Goal: Transaction & Acquisition: Book appointment/travel/reservation

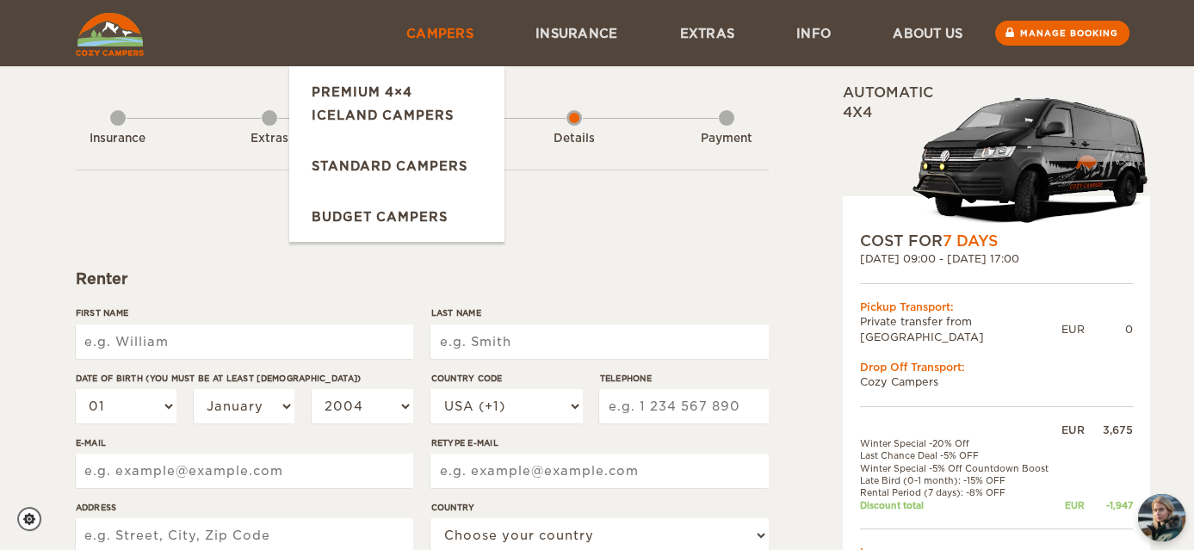
click at [424, 43] on link "Campers" at bounding box center [439, 33] width 129 height 66
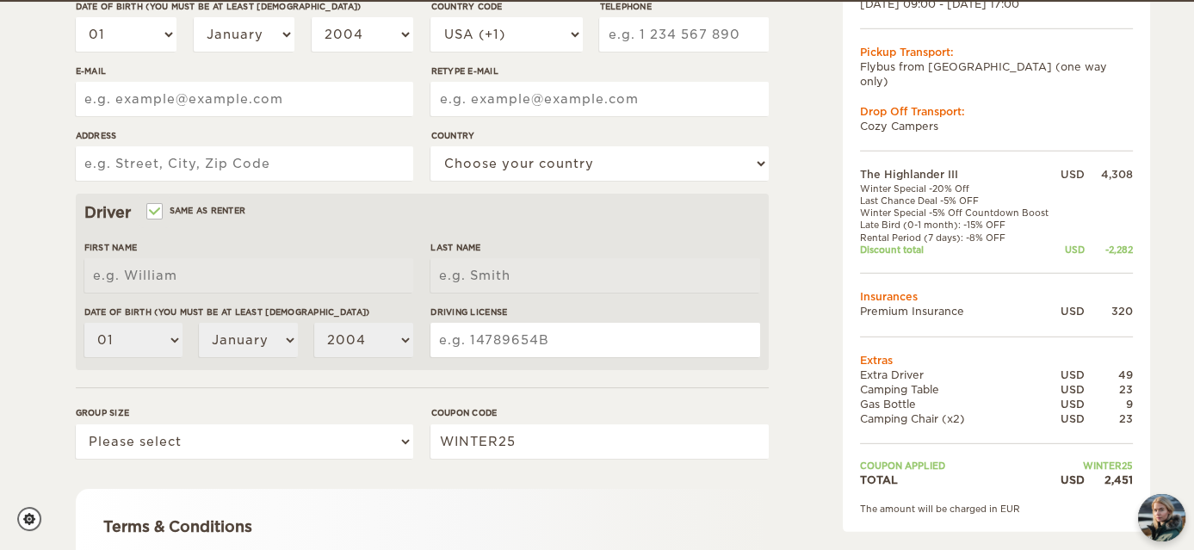
scroll to position [374, 0]
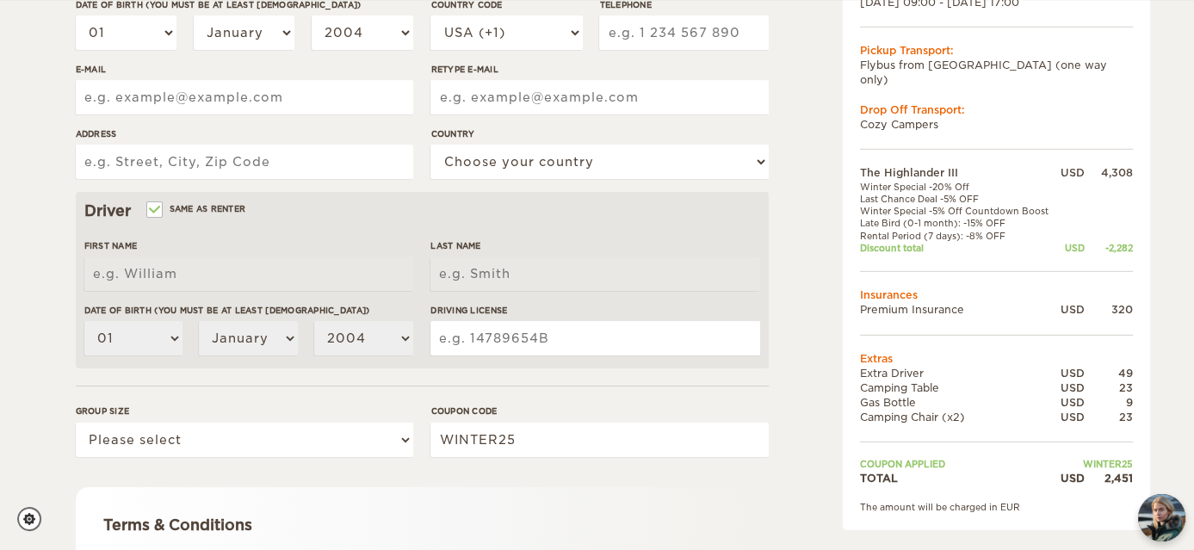
click at [1121, 470] on div "2,451" at bounding box center [1109, 477] width 48 height 15
click at [1086, 470] on div "2,451" at bounding box center [1109, 477] width 48 height 15
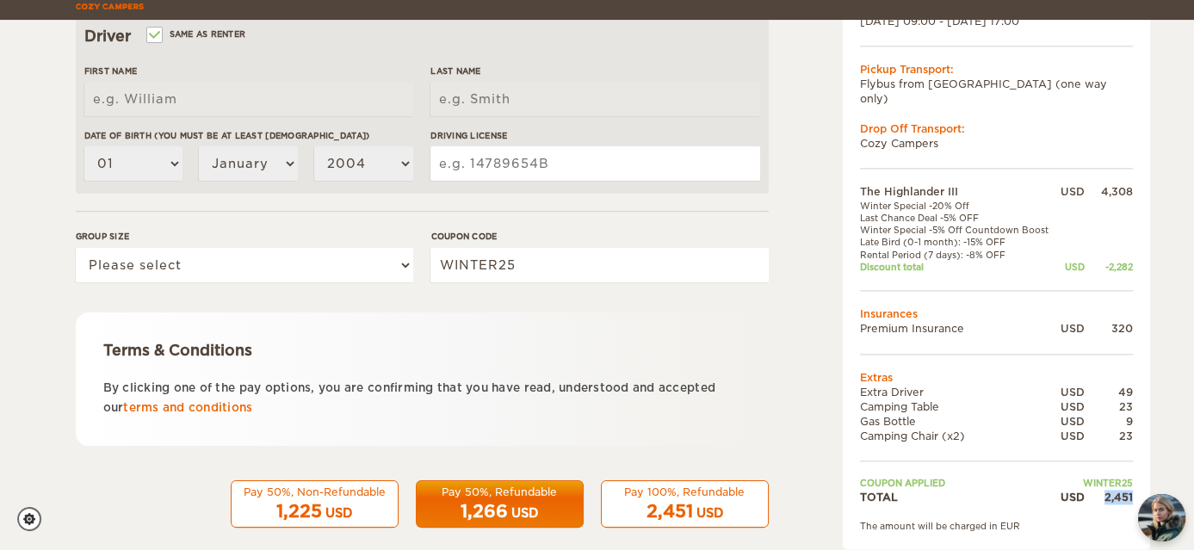
scroll to position [567, 0]
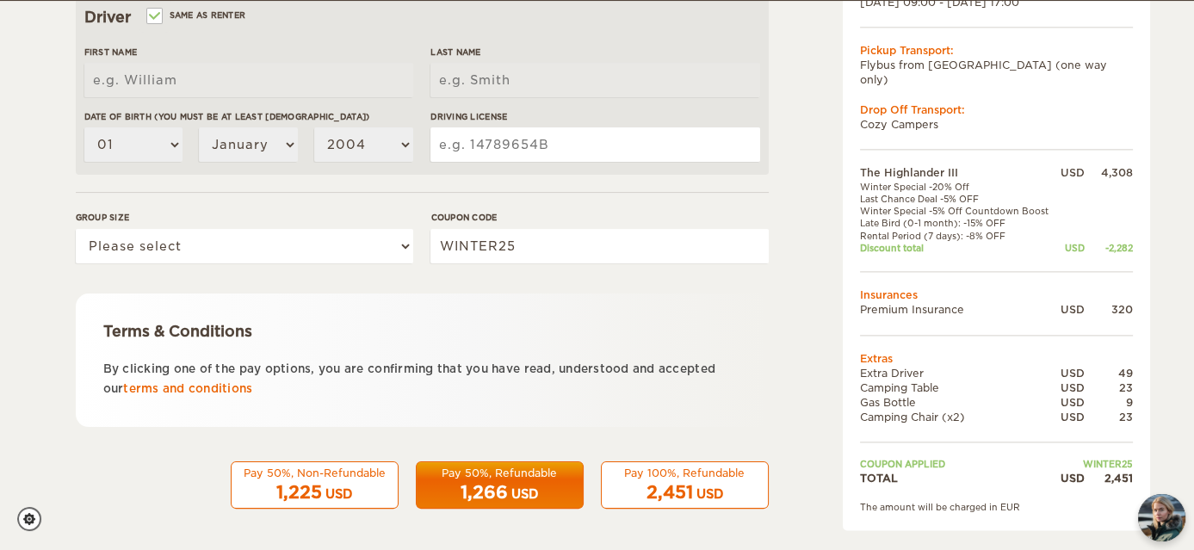
click at [160, 466] on div "Pay 50%, Non-Refundable 1,225 USD Pay 50%, Refundable 1,266 USD Pay 100%, Refun…" at bounding box center [422, 485] width 693 height 48
click at [190, 474] on div "Pay 50%, Non-Refundable 1,225 USD Pay 50%, Refundable 1,266 USD Pay 100%, Refun…" at bounding box center [422, 485] width 693 height 48
click at [329, 472] on div "Pay 50%, Non-Refundable" at bounding box center [314, 473] width 145 height 15
click at [646, 477] on div "Pay 100%, Refundable" at bounding box center [684, 473] width 145 height 15
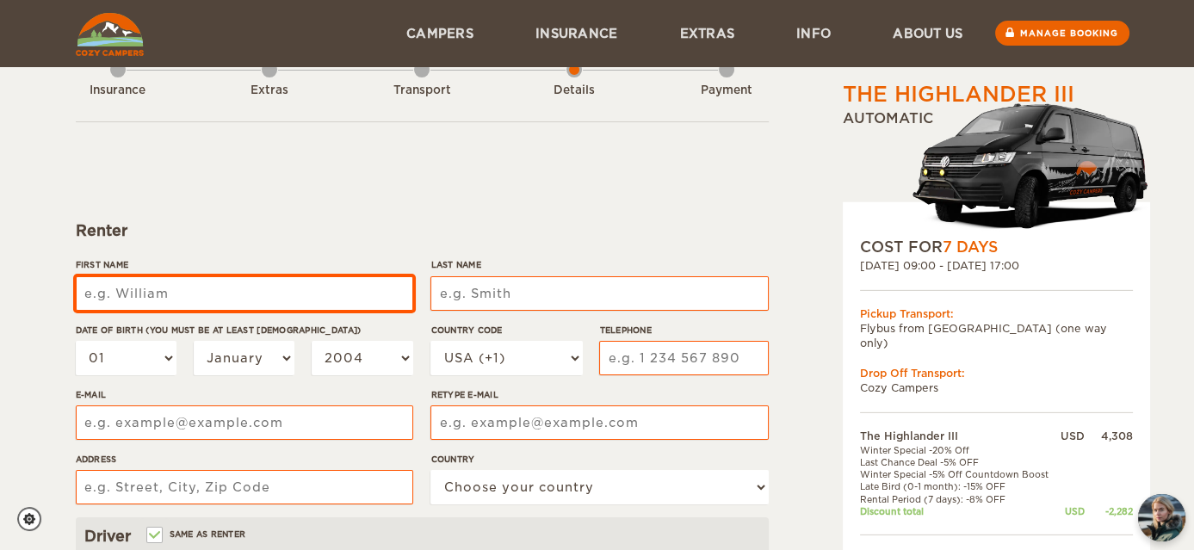
scroll to position [42, 0]
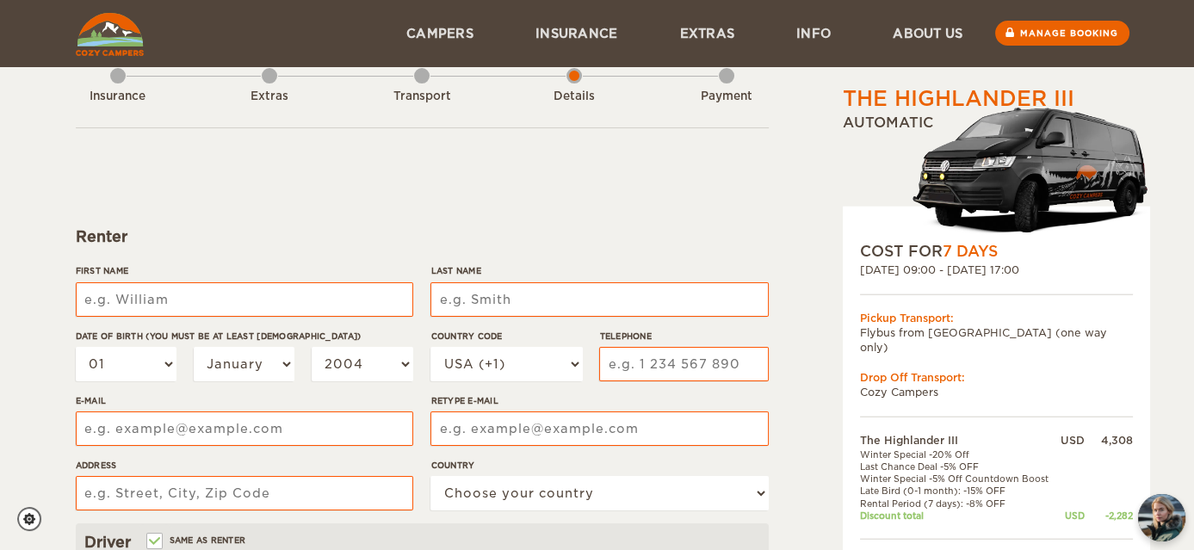
click at [379, 315] on div "First Name" at bounding box center [244, 296] width 337 height 65
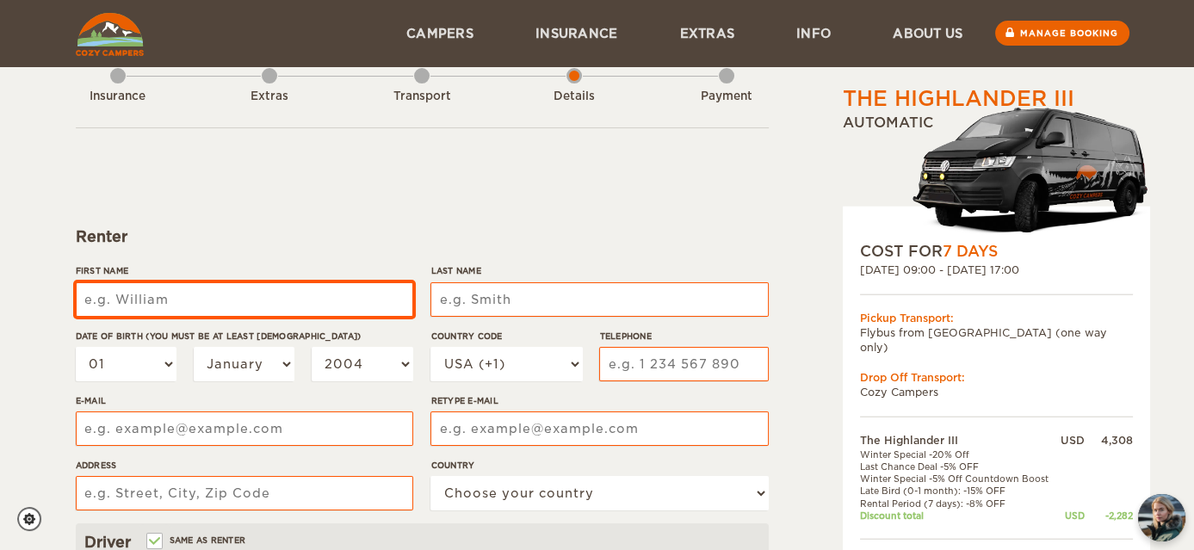
click at [368, 293] on input "First Name" at bounding box center [244, 299] width 337 height 34
type input "Laura"
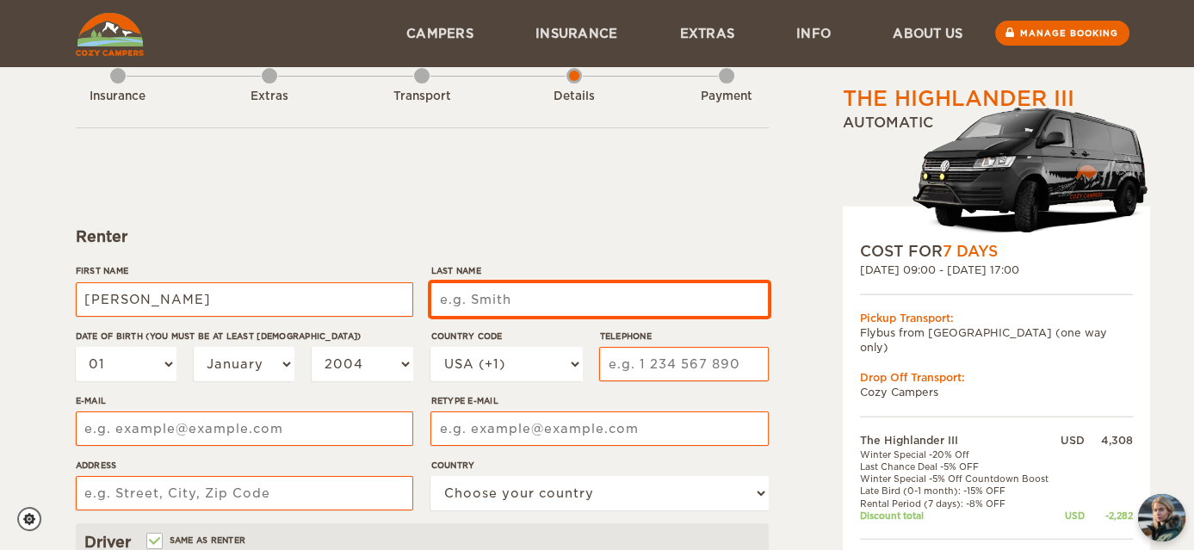
type input "Laura"
type input "Momjian"
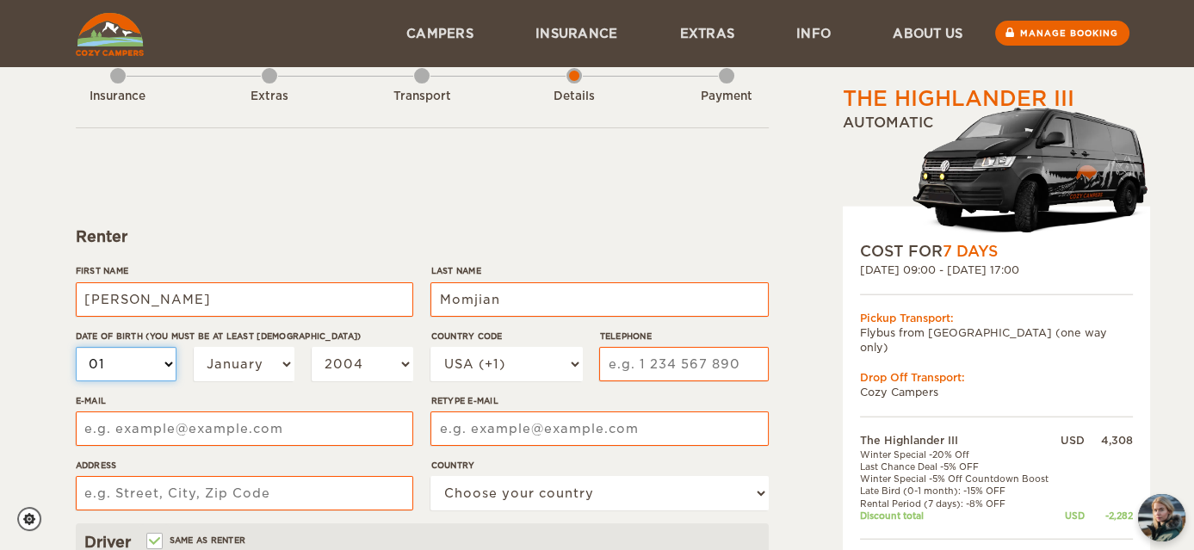
type input "Momjian"
select select "02"
select select "04"
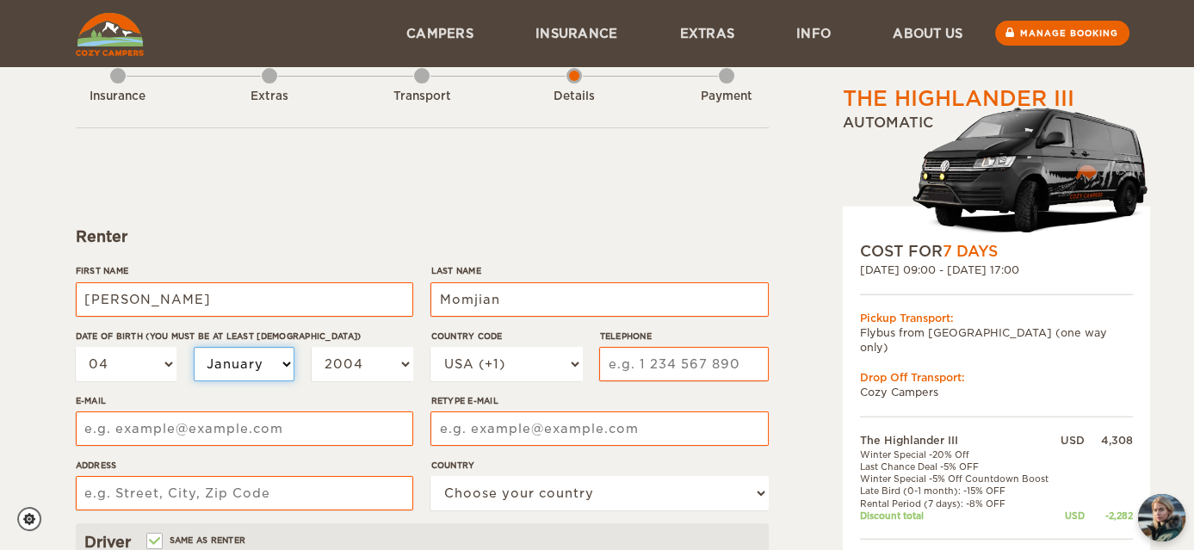
select select "06"
select select "07"
select select "1999"
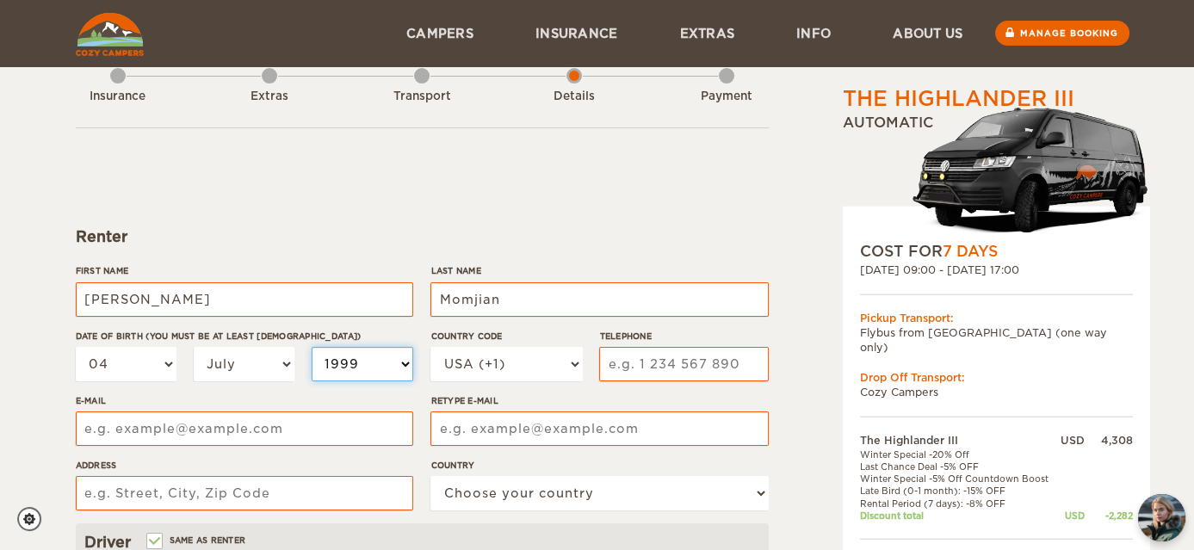
select select "1999"
select select "1994"
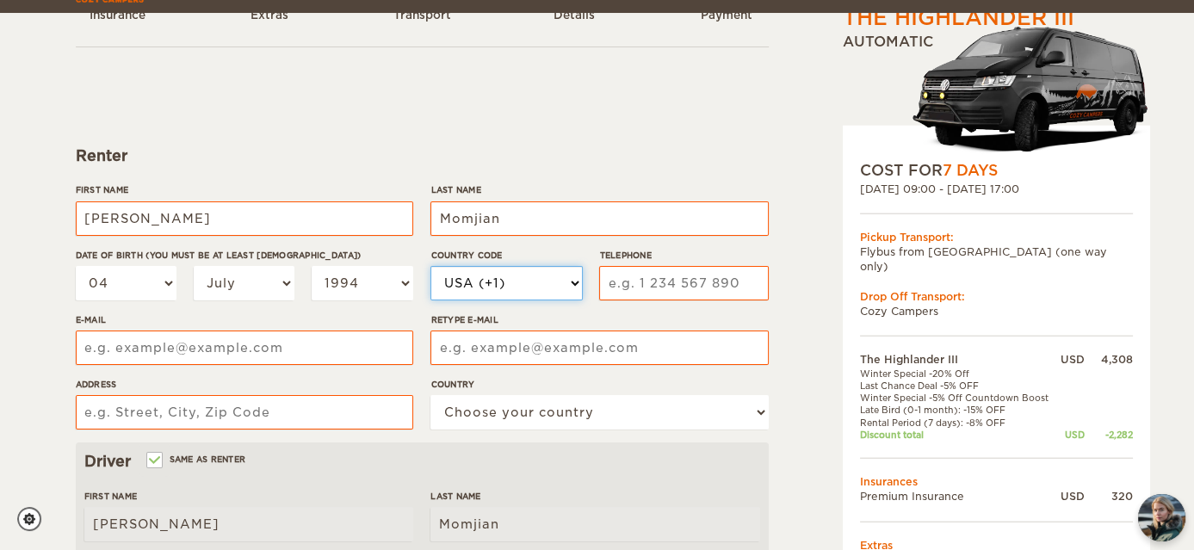
scroll to position [139, 0]
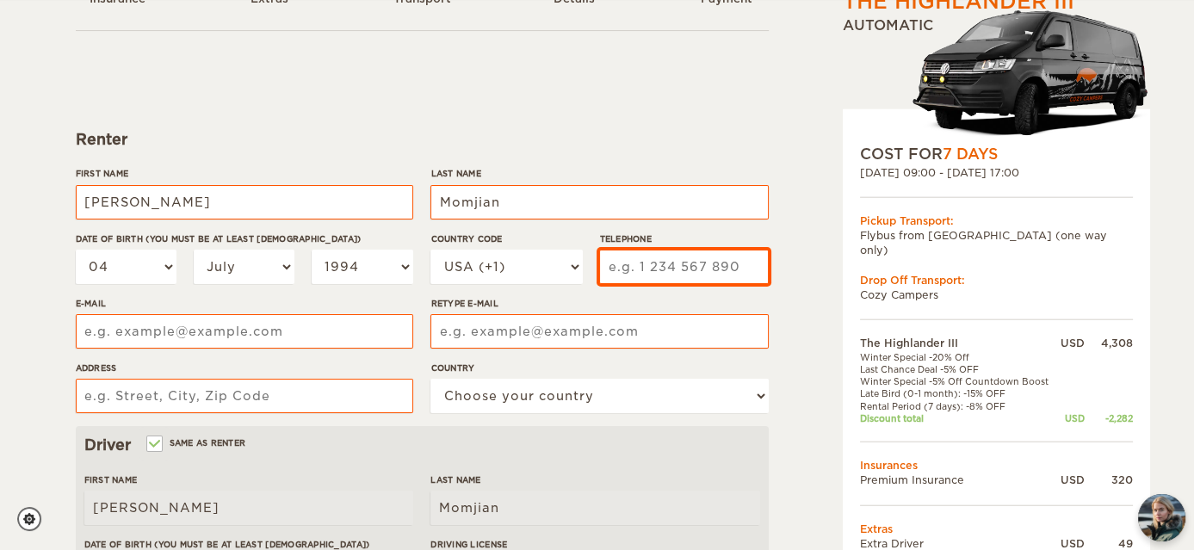
click at [644, 273] on input "Telephone" at bounding box center [683, 267] width 169 height 34
type input "3027405242"
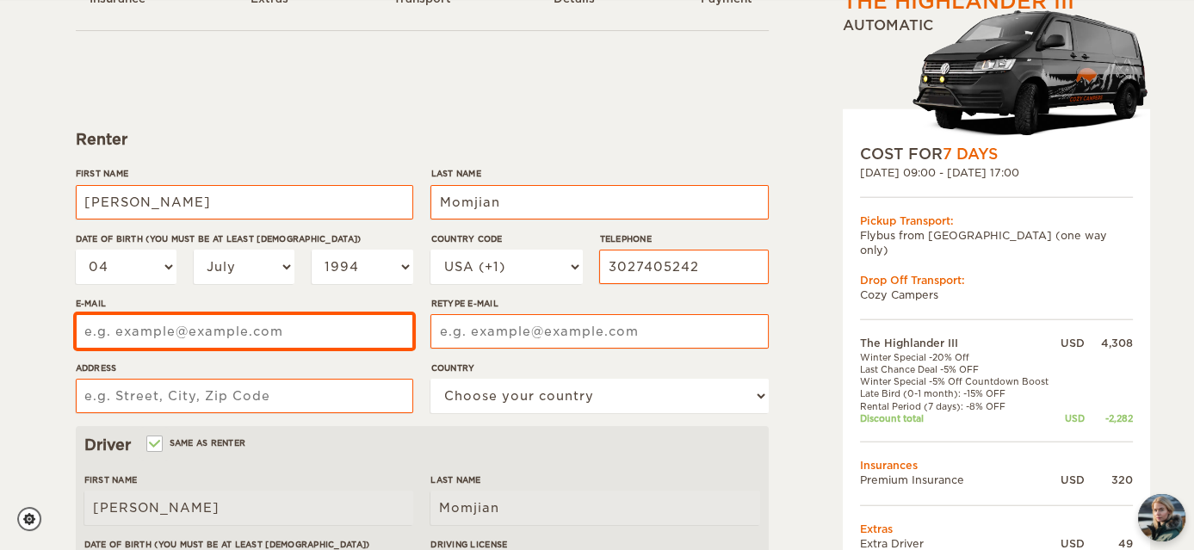
click at [292, 338] on input "E-mail" at bounding box center [244, 331] width 337 height 34
type input "lesterl@udel.edu"
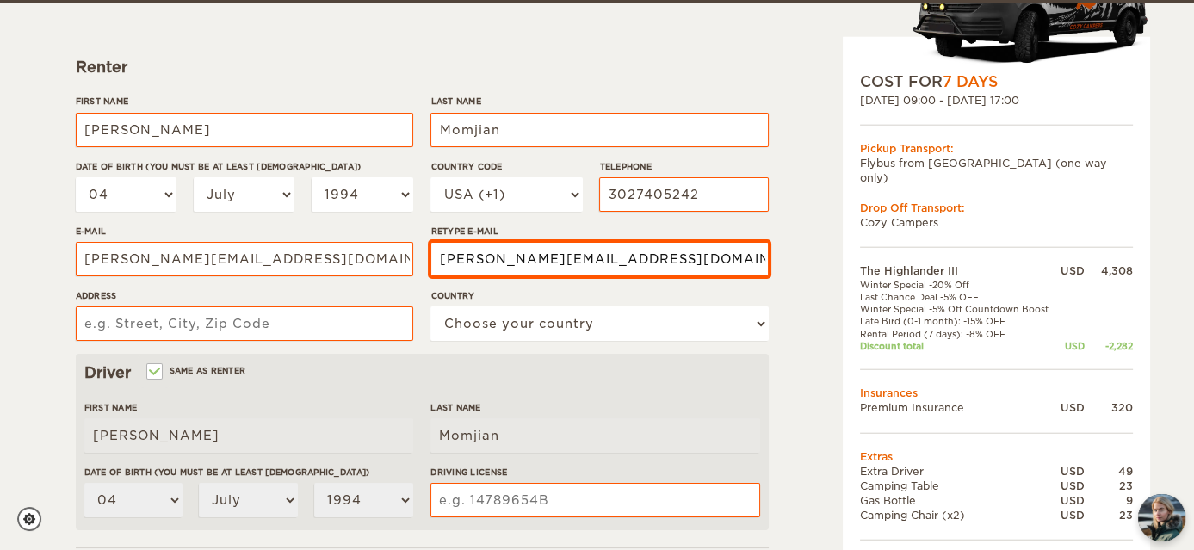
scroll to position [214, 0]
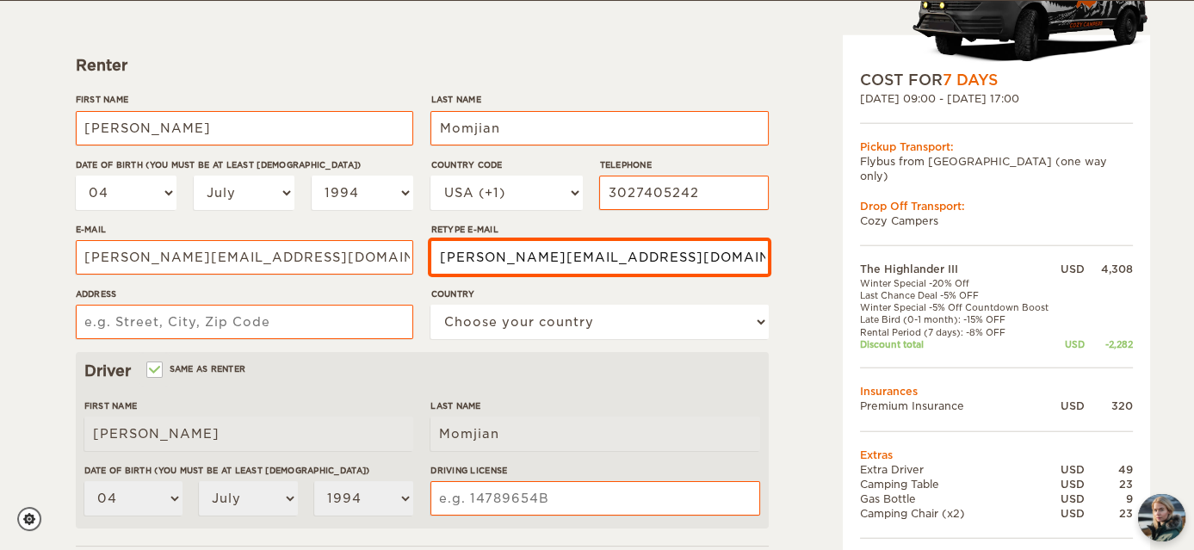
type input "lesterl@udel.edu"
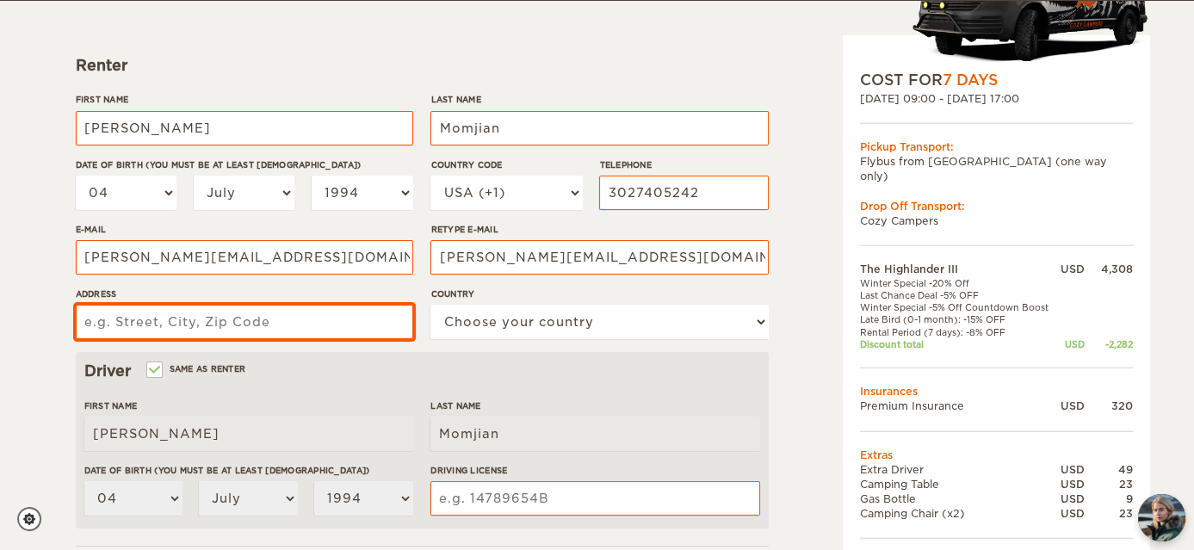
click at [230, 325] on input "Address" at bounding box center [244, 322] width 337 height 34
type input "1 Whalens Ct"
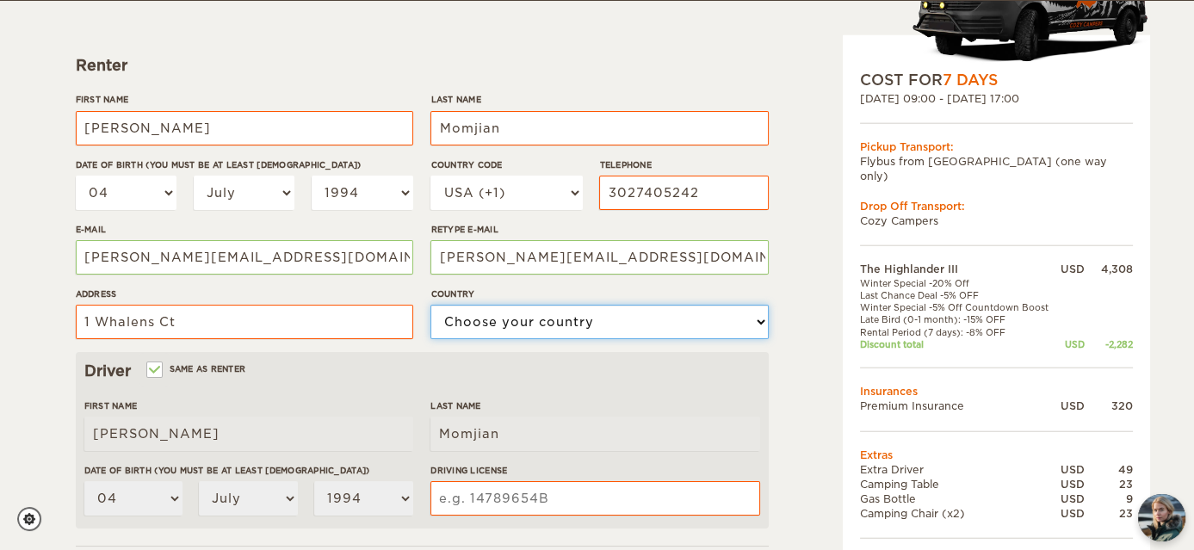
select select "222"
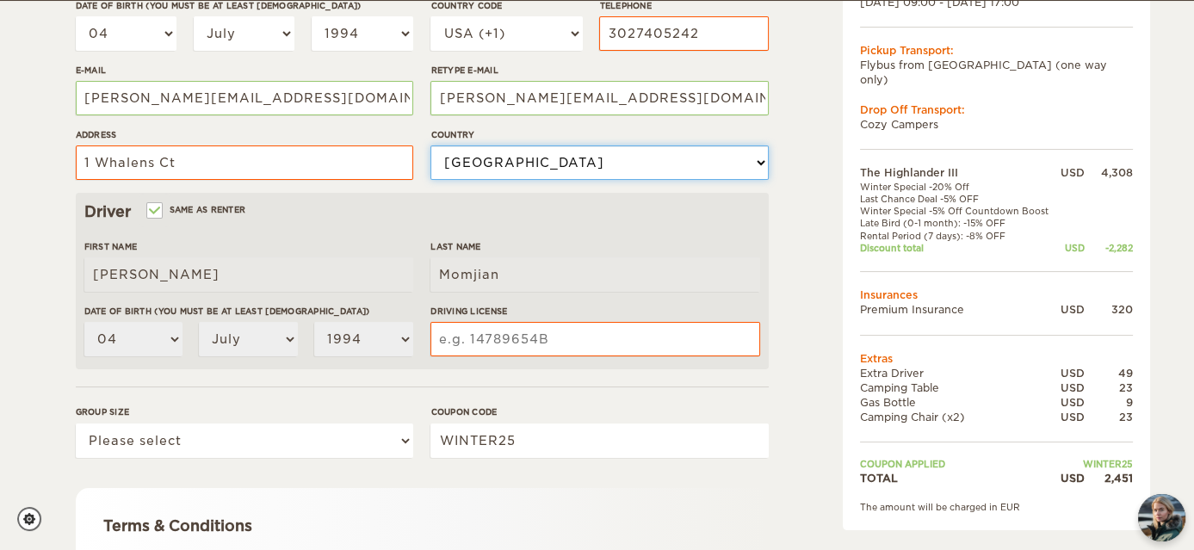
scroll to position [419, 0]
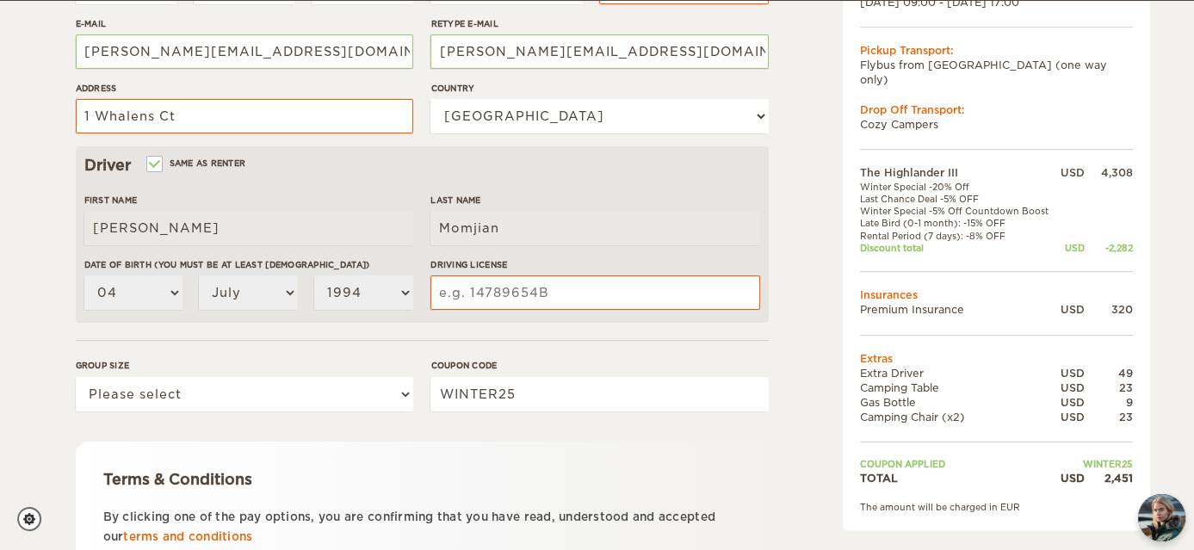
click at [511, 291] on input "Driving License" at bounding box center [594, 292] width 329 height 34
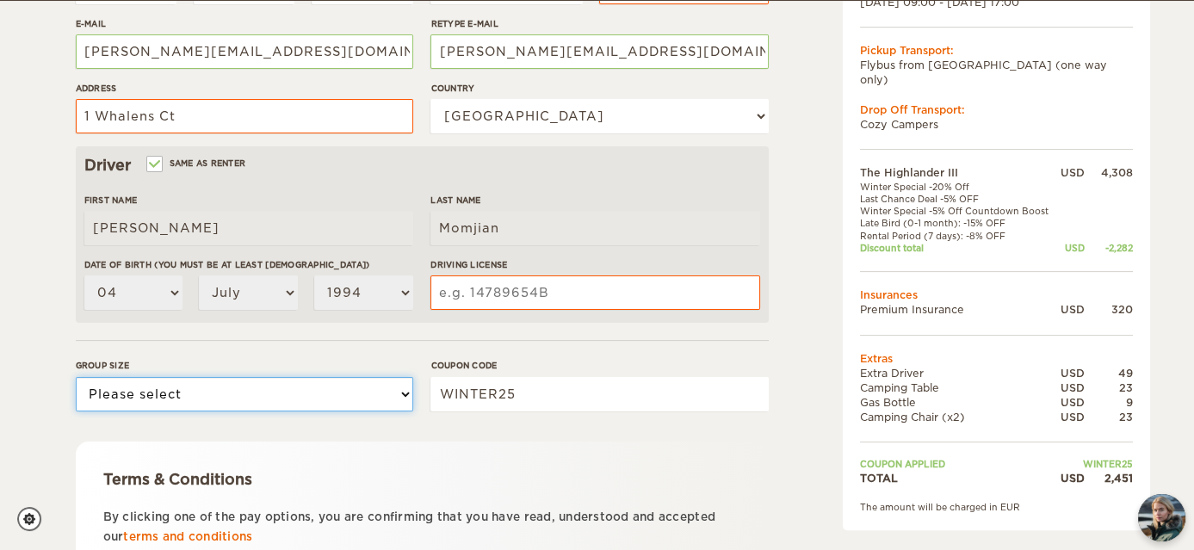
click at [383, 391] on select "Please select 1 2 3" at bounding box center [244, 394] width 337 height 34
select select "2"
click at [76, 377] on select "Please select 1 2 3" at bounding box center [244, 394] width 337 height 34
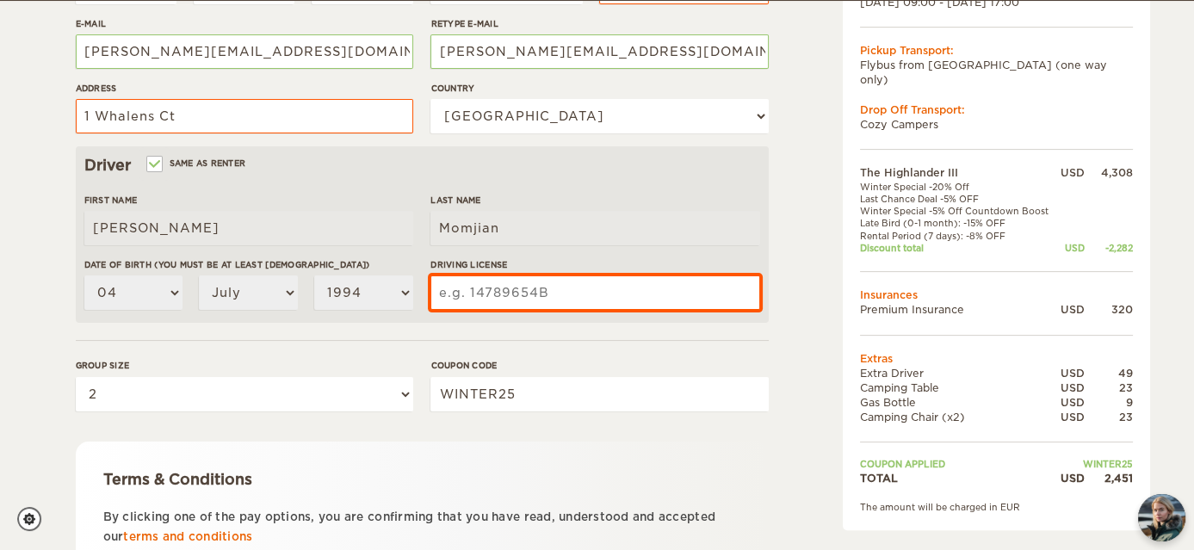
click at [520, 301] on input "Driving License" at bounding box center [594, 292] width 329 height 34
type input "34820600"
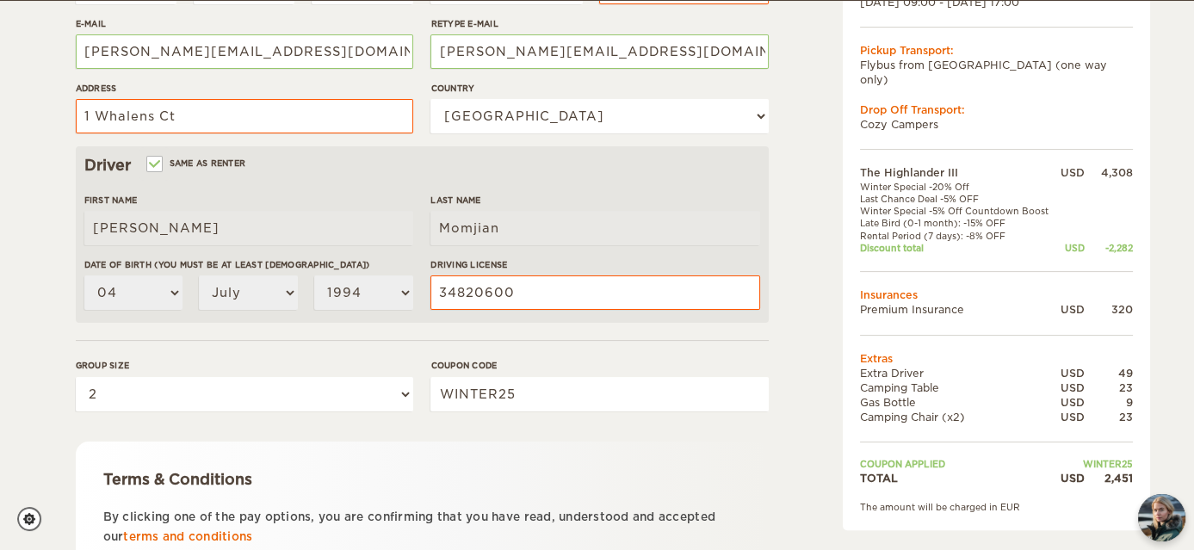
click at [798, 309] on div "The Highlander III Expand Collapse Total 2,451 USD Automatic COST FOR 7 Days 22…" at bounding box center [952, 173] width 333 height 1018
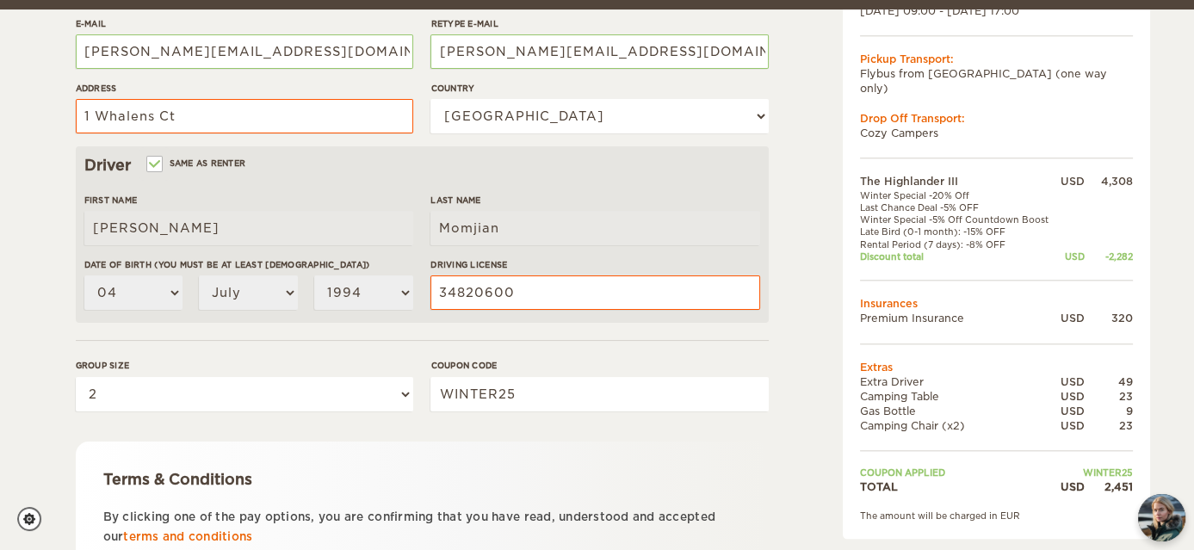
scroll to position [435, 0]
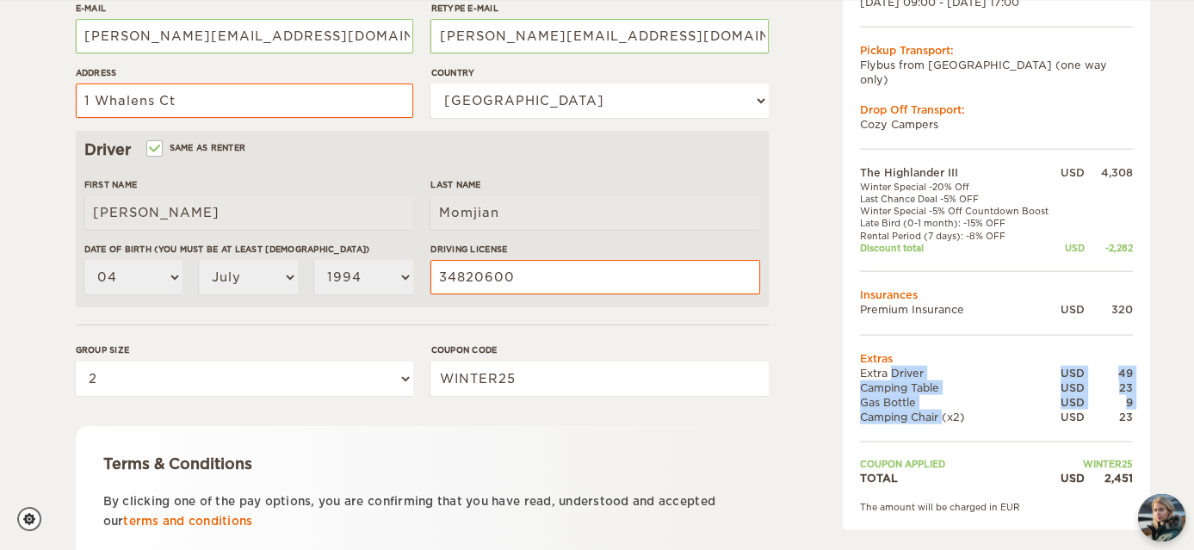
drag, startPoint x: 872, startPoint y: 358, endPoint x: 934, endPoint y: 401, distance: 75.5
click at [934, 401] on tbody "The Highlander III USD 4,308 Winter Special -20% Off Last Chance Deal -5% OFF W…" at bounding box center [996, 324] width 273 height 319
click at [934, 410] on td "Camping Chair (x2)" at bounding box center [958, 417] width 197 height 15
drag, startPoint x: 917, startPoint y: 403, endPoint x: 870, endPoint y: 354, distance: 68.2
click at [870, 354] on tbody "The Highlander III USD 4,308 Winter Special -20% Off Last Chance Deal -5% OFF W…" at bounding box center [996, 324] width 273 height 319
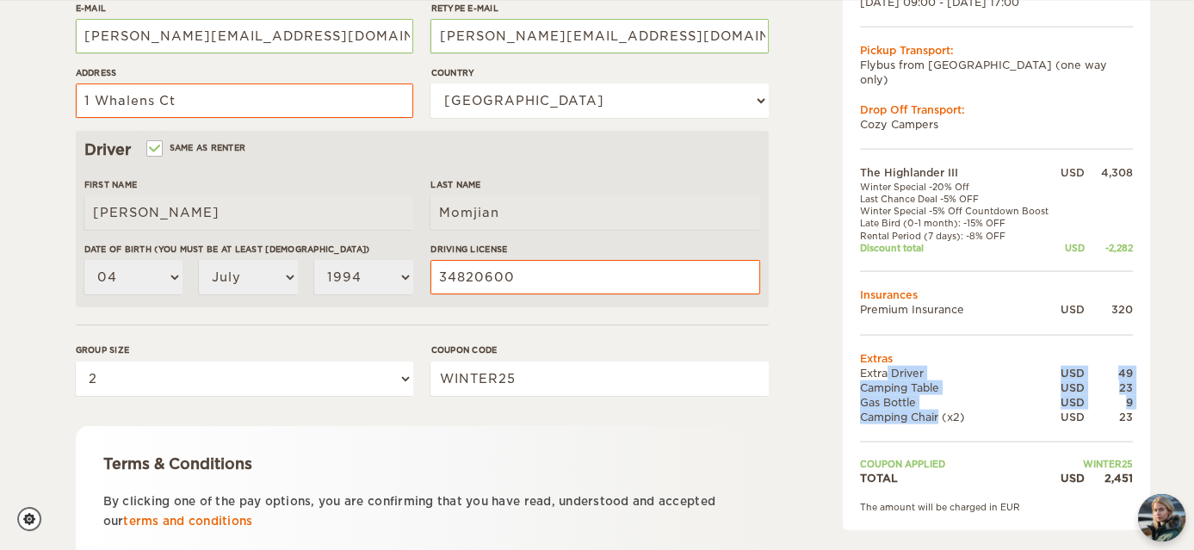
click at [870, 365] on td "Extra Driver" at bounding box center [958, 372] width 197 height 15
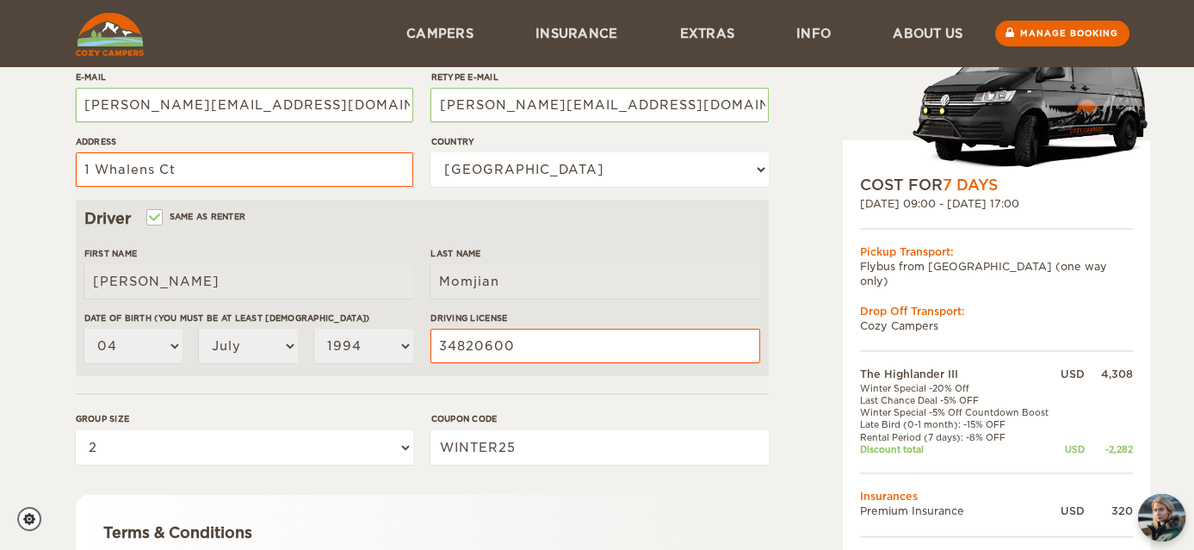
scroll to position [349, 0]
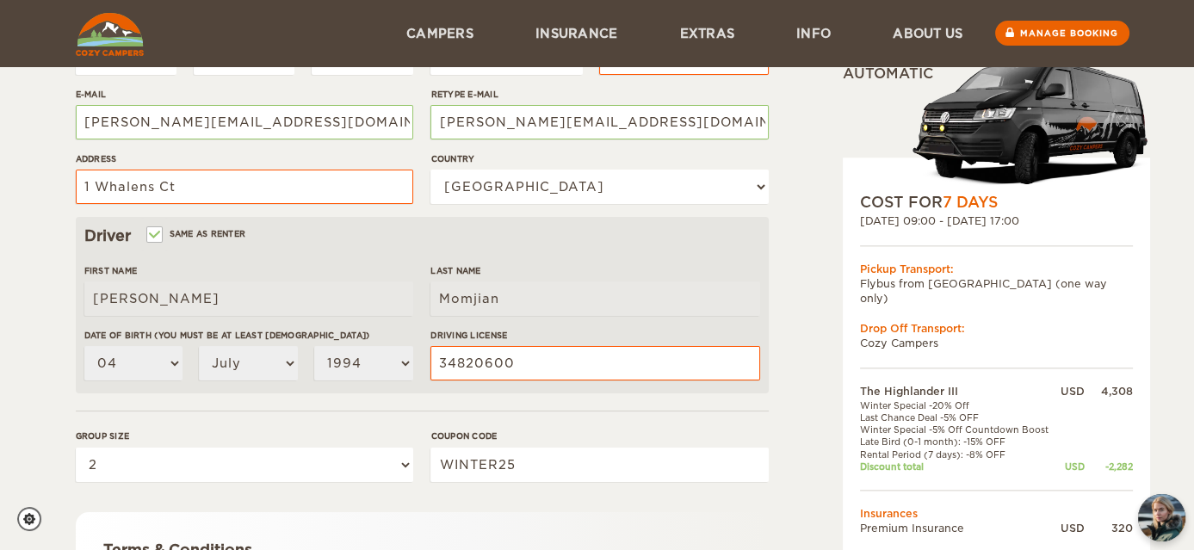
drag, startPoint x: 882, startPoint y: 199, endPoint x: 1070, endPoint y: 220, distance: 189.8
click at [1070, 220] on div "COST FOR 7 Days 22. Sep 2025 09:00 - 28. Sep 2025 17:00 Pickup Transport: Flybu…" at bounding box center [996, 453] width 307 height 591
click at [1070, 220] on div "22. Sep 2025 09:00 - 28. Sep 2025 17:00" at bounding box center [996, 221] width 273 height 15
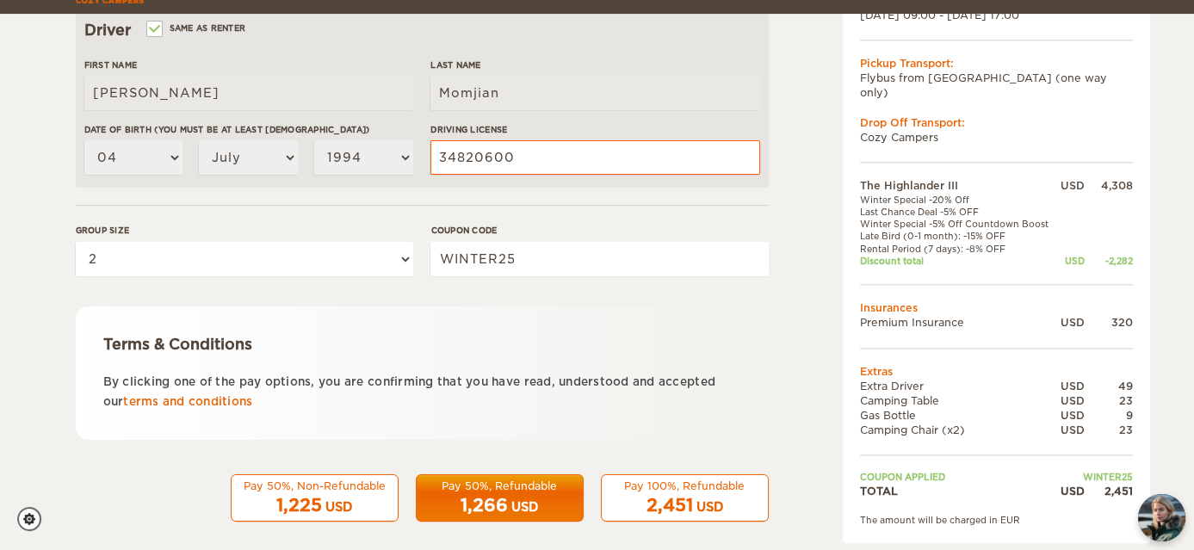
scroll to position [567, 0]
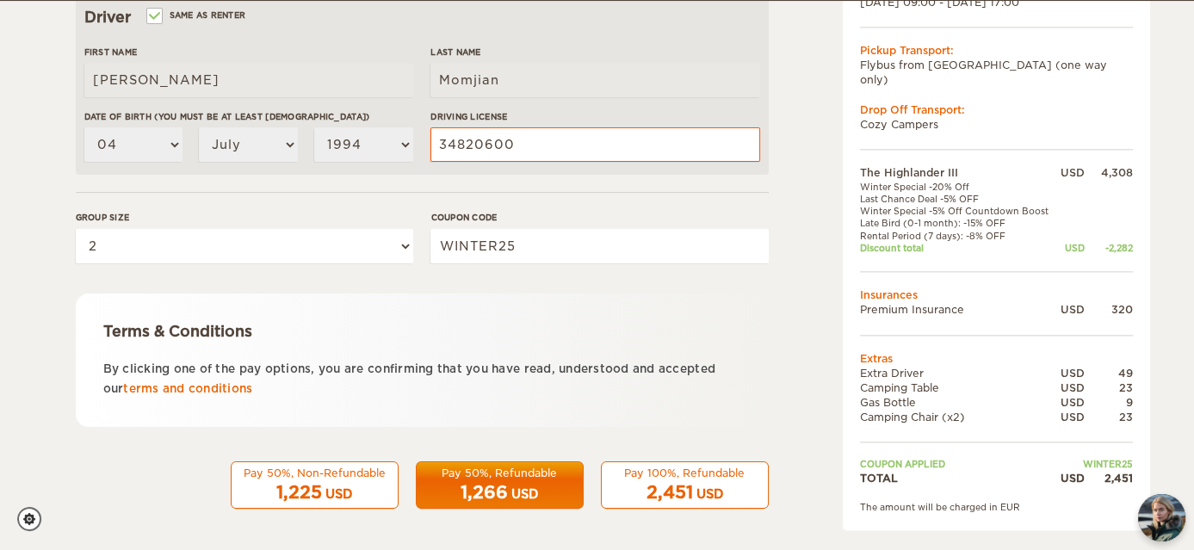
click at [662, 483] on span "2,451" at bounding box center [670, 492] width 46 height 21
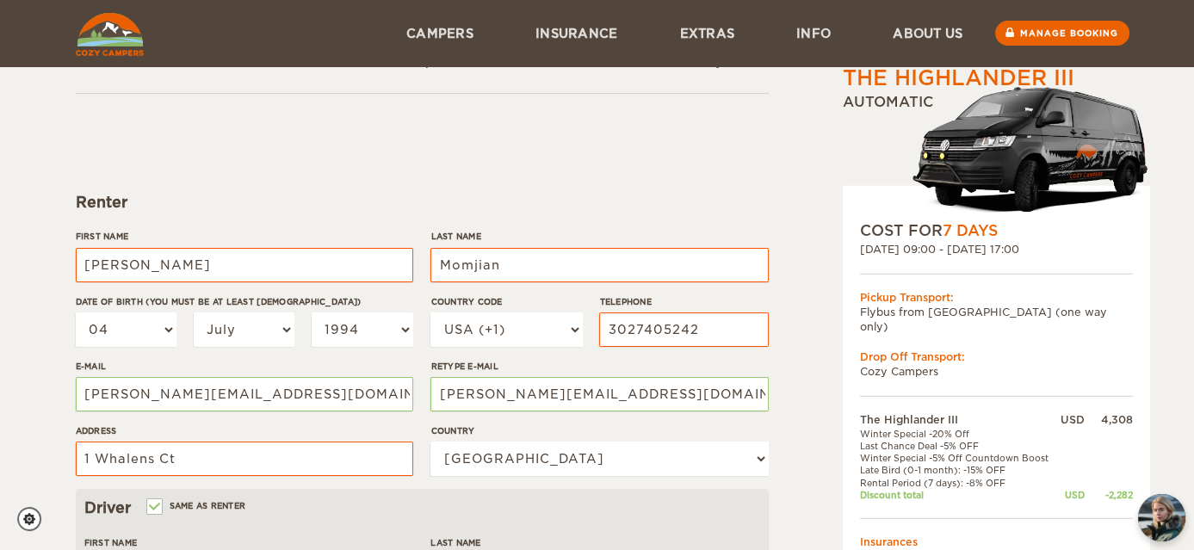
scroll to position [56, 0]
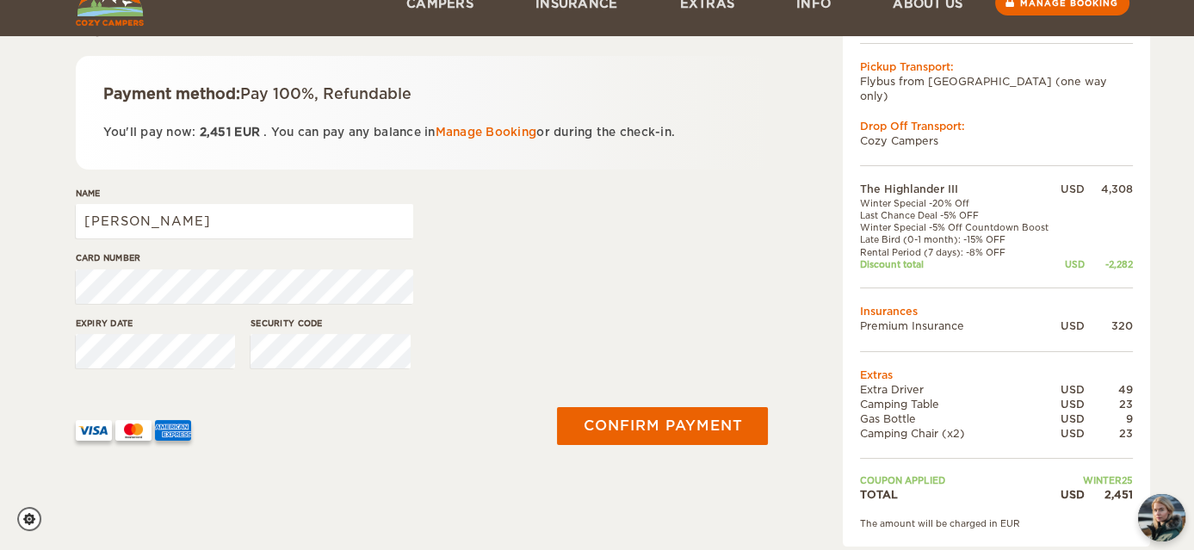
scroll to position [249, 0]
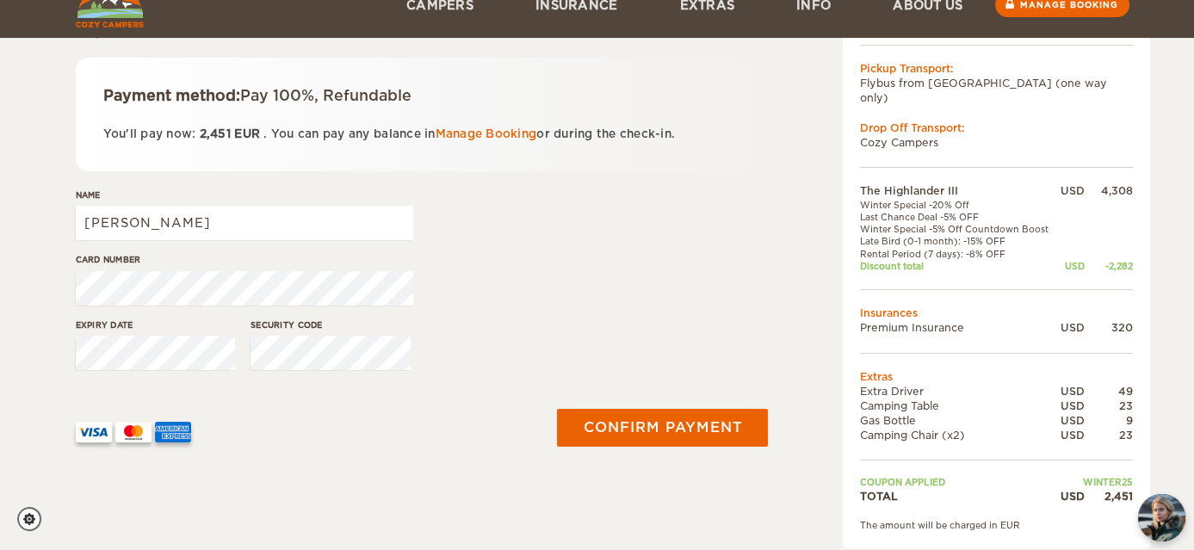
click at [226, 135] on span "2,451" at bounding box center [215, 133] width 31 height 13
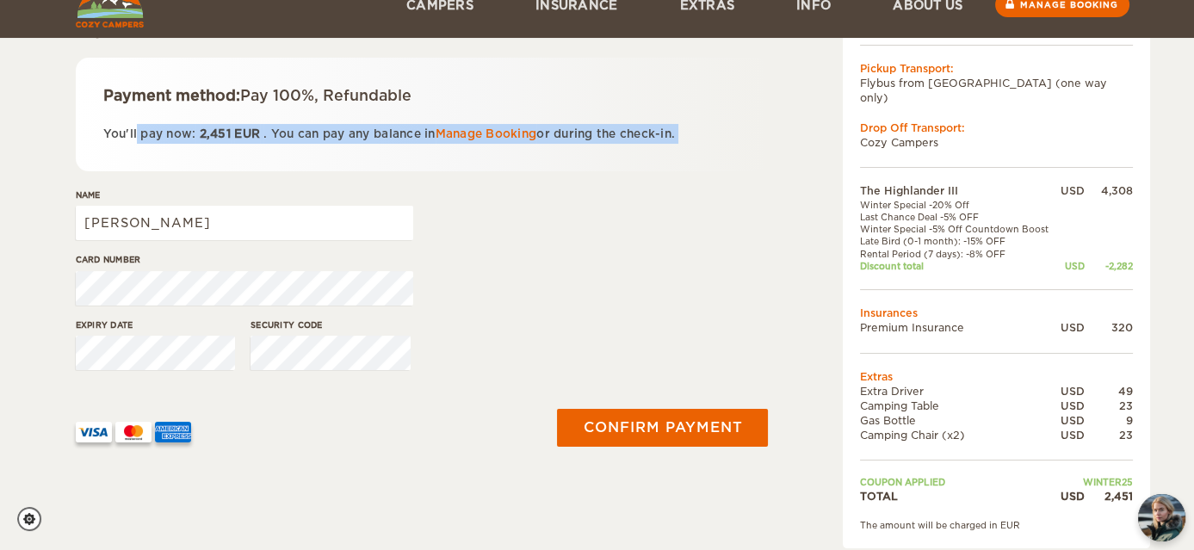
click at [226, 135] on span "2,451" at bounding box center [215, 133] width 31 height 13
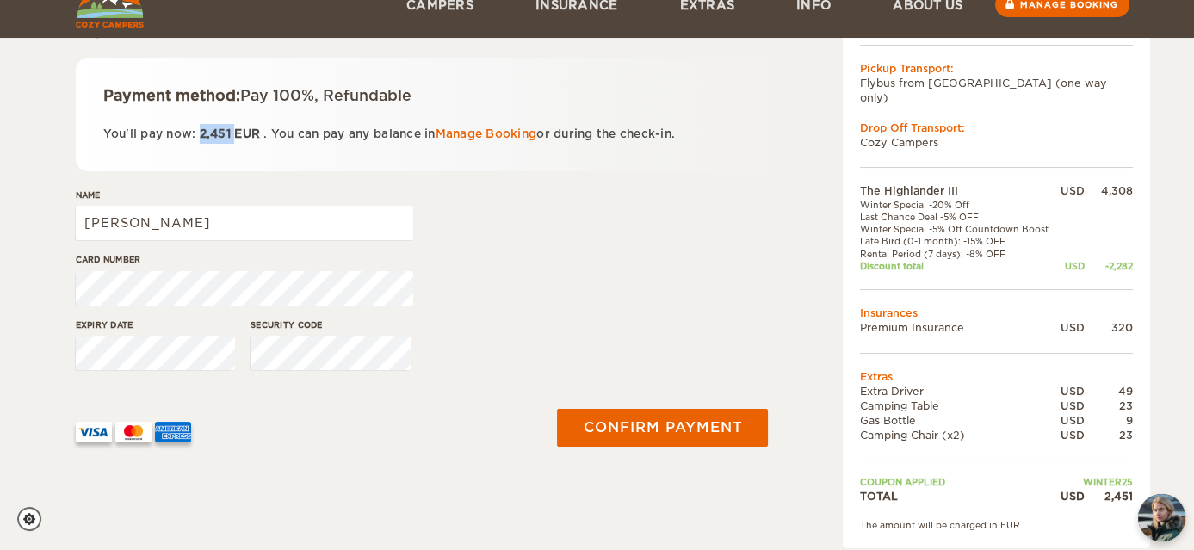
click at [226, 135] on span "2,451" at bounding box center [215, 133] width 31 height 13
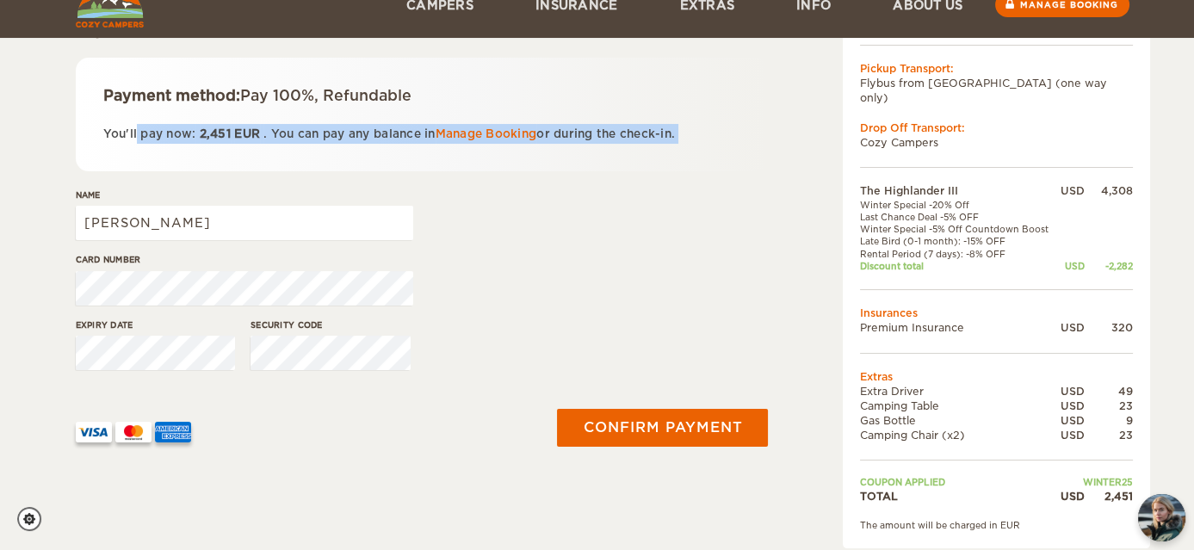
click at [226, 135] on span "2,451" at bounding box center [215, 133] width 31 height 13
click at [256, 136] on span "EUR" at bounding box center [247, 133] width 26 height 13
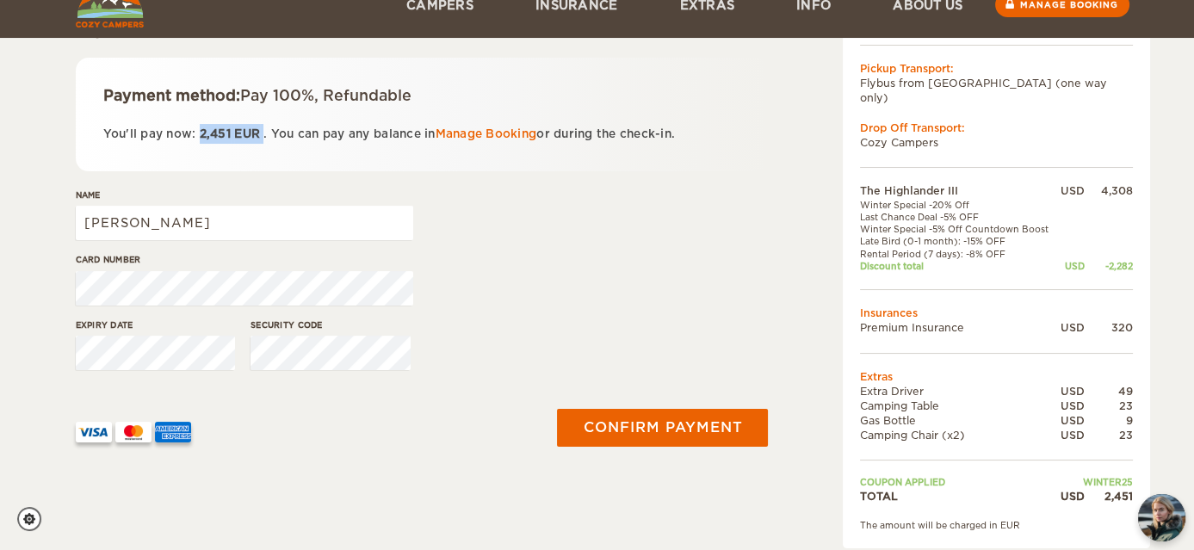
drag, startPoint x: 256, startPoint y: 136, endPoint x: 213, endPoint y: 133, distance: 43.2
click at [213, 133] on span "2,451 EUR" at bounding box center [229, 133] width 68 height 13
click at [213, 133] on span "2,451" at bounding box center [215, 133] width 31 height 13
drag, startPoint x: 213, startPoint y: 133, endPoint x: 245, endPoint y: 133, distance: 32.7
click at [245, 133] on span "2,451 EUR" at bounding box center [229, 133] width 68 height 13
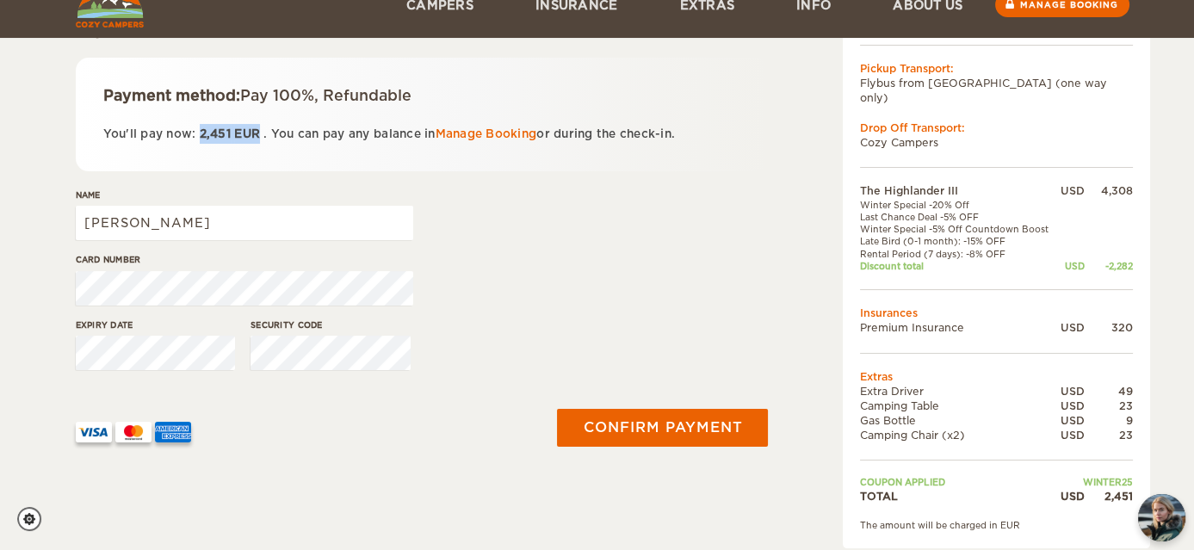
click at [245, 133] on span "EUR" at bounding box center [247, 133] width 26 height 13
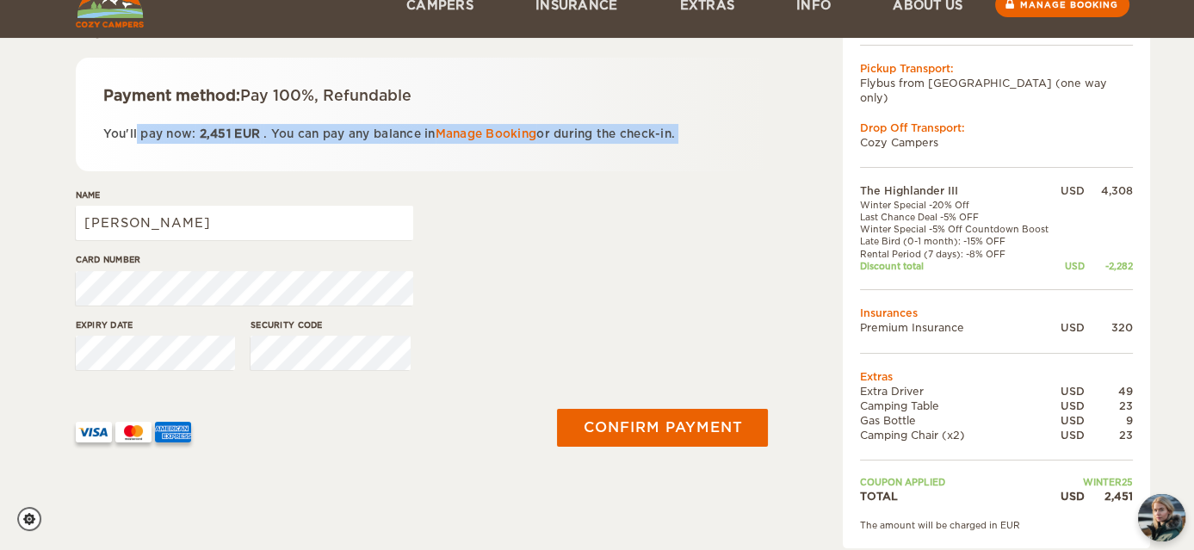
drag, startPoint x: 245, startPoint y: 133, endPoint x: 234, endPoint y: 133, distance: 11.2
click at [234, 133] on span "EUR" at bounding box center [247, 133] width 26 height 13
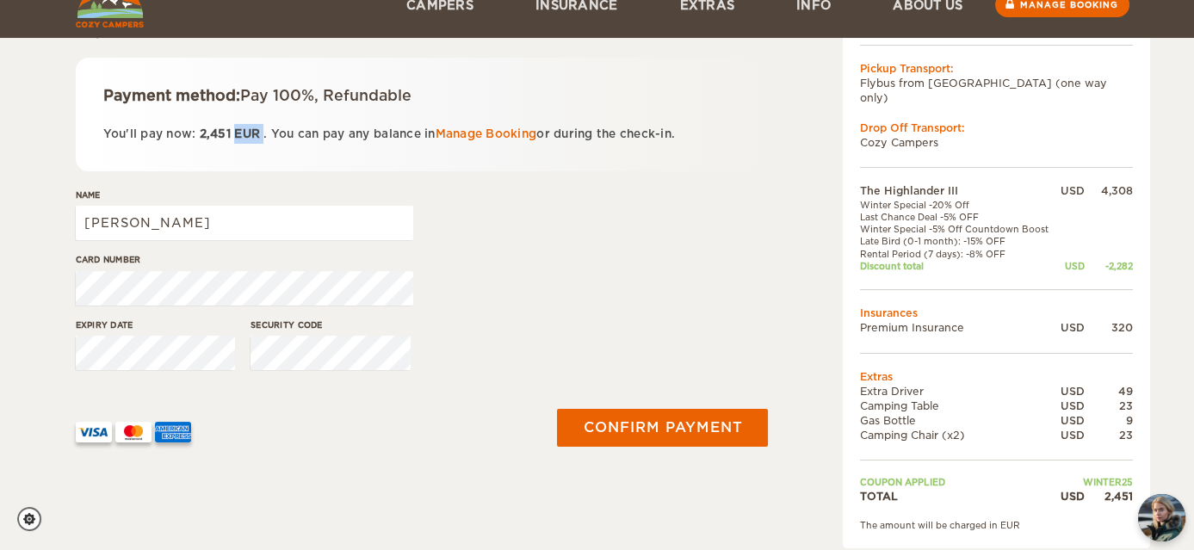
click at [234, 133] on span "EUR" at bounding box center [247, 133] width 26 height 13
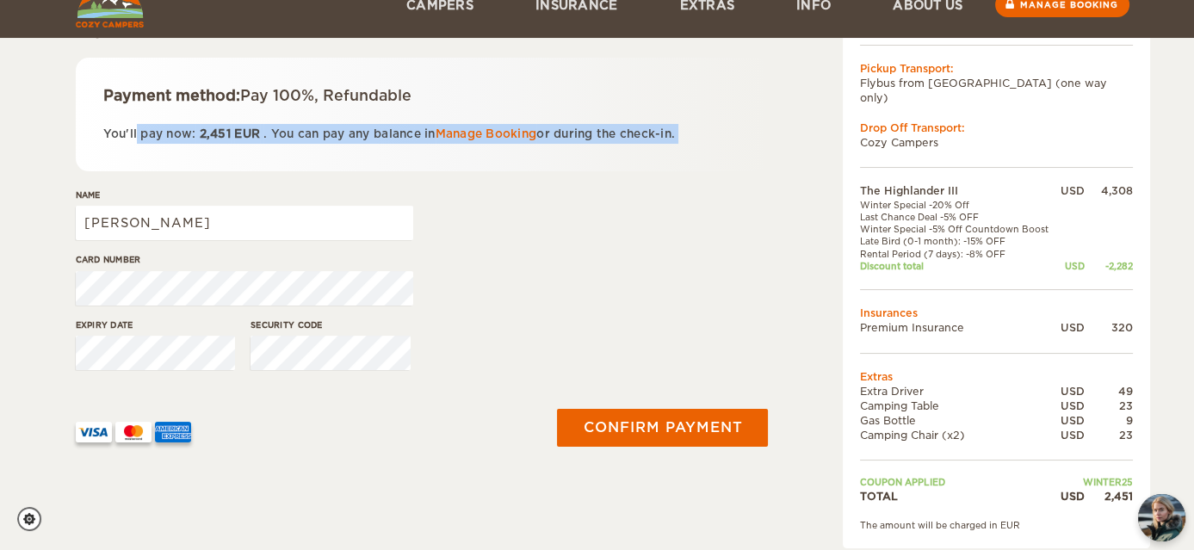
click at [234, 133] on span "EUR" at bounding box center [247, 133] width 26 height 13
click at [223, 133] on span "2,451" at bounding box center [215, 133] width 31 height 13
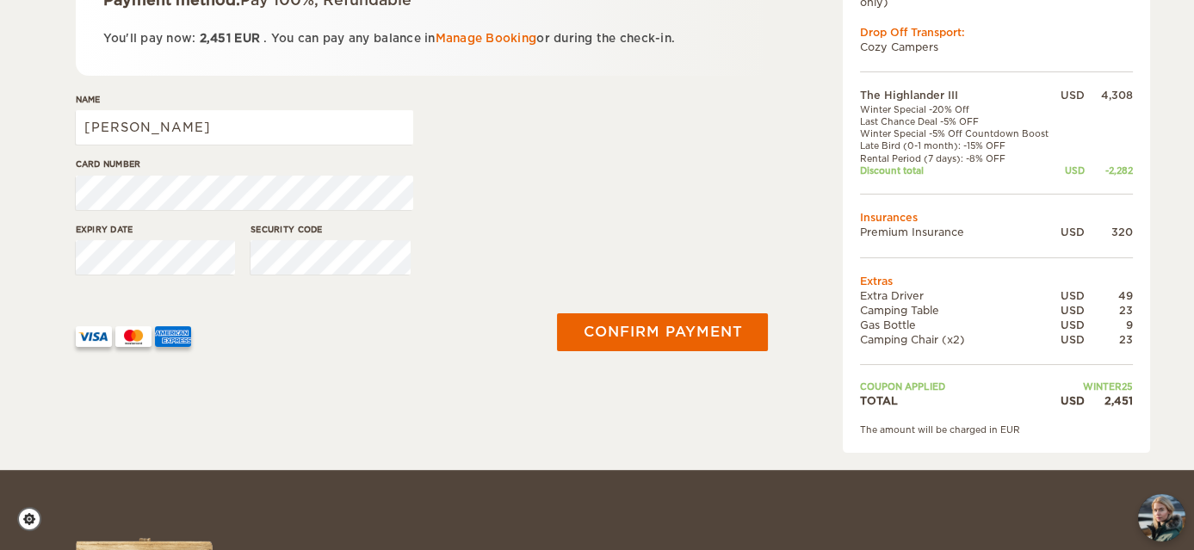
scroll to position [356, 0]
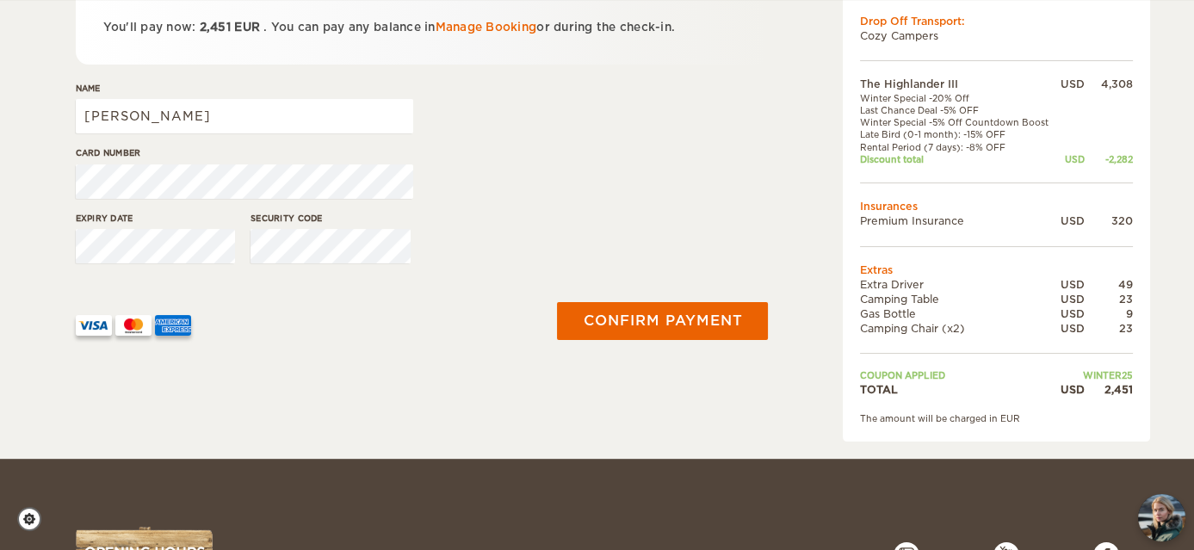
click at [1110, 382] on div "2,451" at bounding box center [1109, 389] width 48 height 15
drag, startPoint x: 1110, startPoint y: 373, endPoint x: 884, endPoint y: 374, distance: 225.6
click at [884, 382] on tr "TOTAL USD 2,451" at bounding box center [996, 389] width 273 height 15
click at [884, 382] on td "TOTAL" at bounding box center [958, 389] width 197 height 15
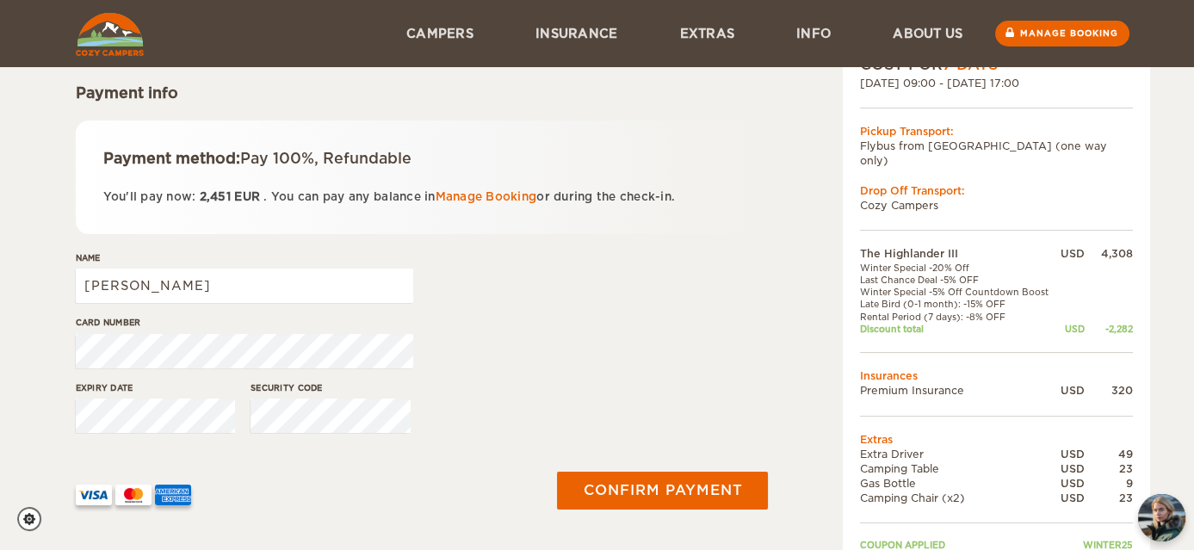
scroll to position [183, 0]
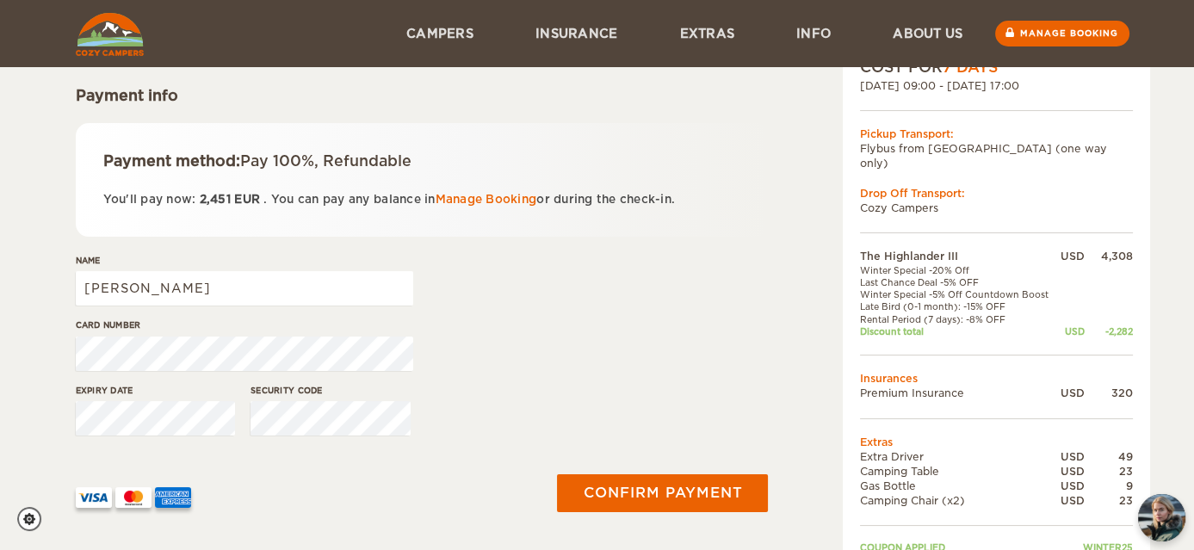
click at [375, 156] on span "Pay 100%, Refundable" at bounding box center [325, 160] width 171 height 17
click at [293, 156] on span "Pay 100%, Refundable" at bounding box center [325, 160] width 171 height 17
click at [171, 288] on input "Laura" at bounding box center [244, 288] width 337 height 34
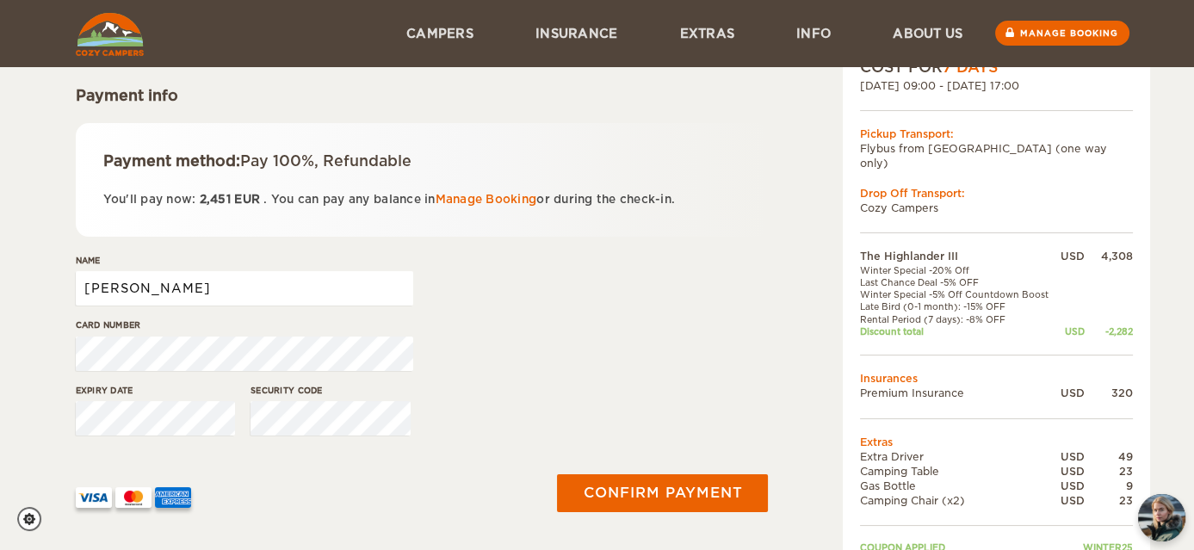
type input "Laura Lester"
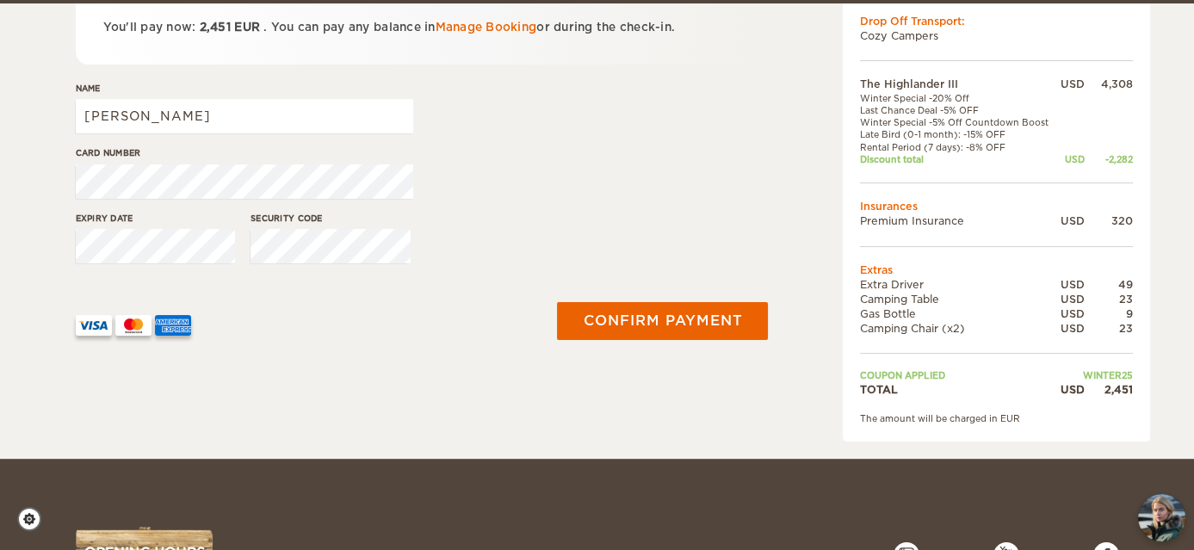
scroll to position [358, 0]
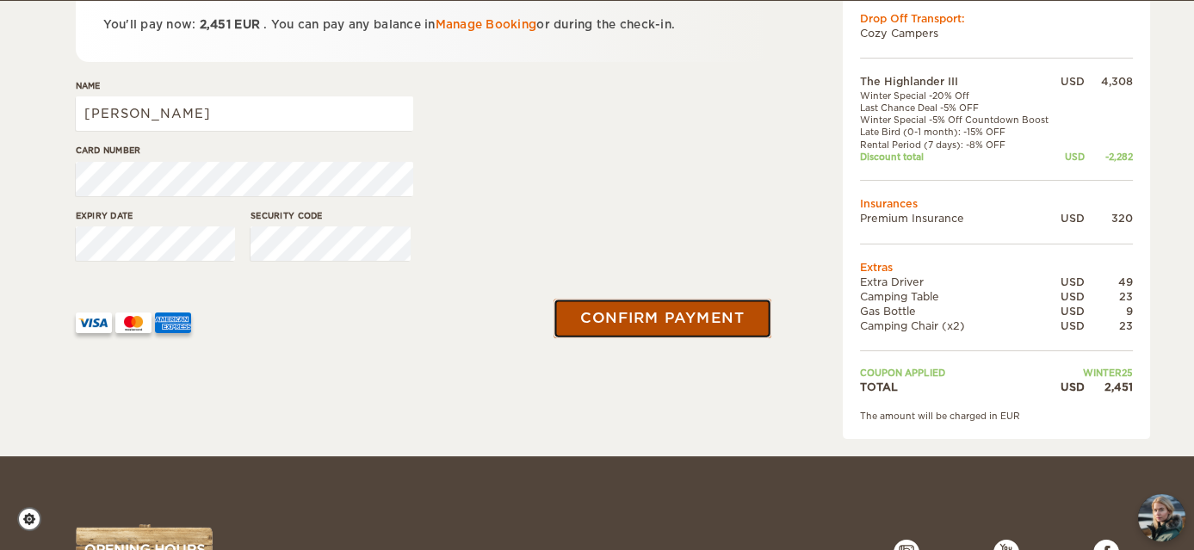
click at [641, 317] on button "Confirm payment" at bounding box center [662, 318] width 217 height 39
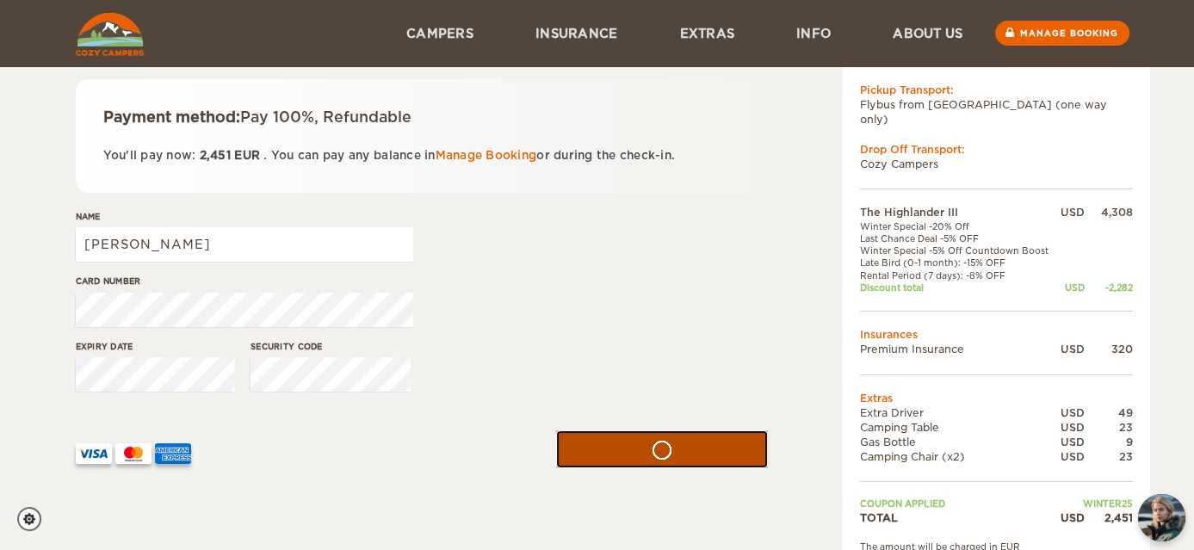
scroll to position [204, 0]
